Goal: Transaction & Acquisition: Purchase product/service

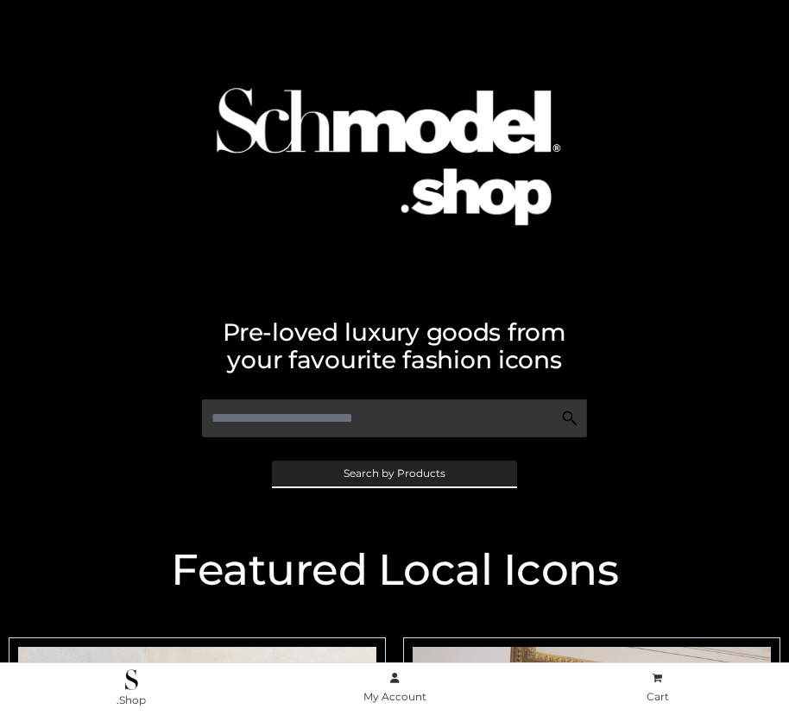
click at [394, 473] on span "Search by Products" at bounding box center [395, 474] width 102 height 10
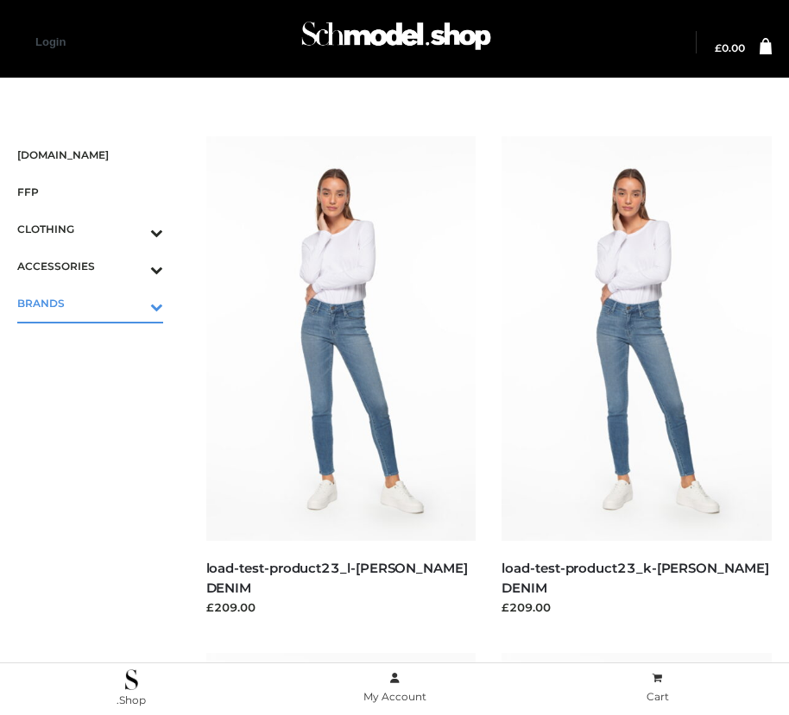
click at [132, 303] on icon "Toggle Submenu" at bounding box center [66, 307] width 193 height 20
click at [98, 377] on span "PARKERSMITH" at bounding box center [99, 378] width 129 height 20
